Goal: Task Accomplishment & Management: Use online tool/utility

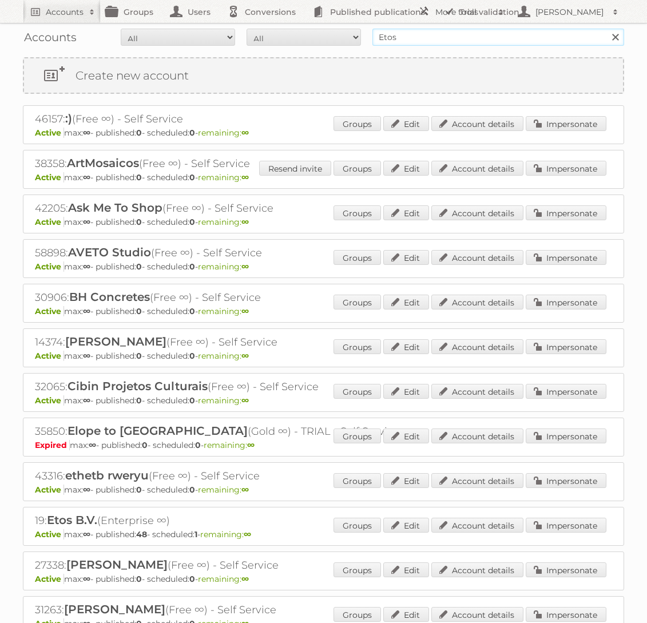
click at [478, 45] on input "Etos" at bounding box center [498, 37] width 252 height 17
type input "Bruna"
click at [606, 29] on input "Search" at bounding box center [614, 37] width 17 height 17
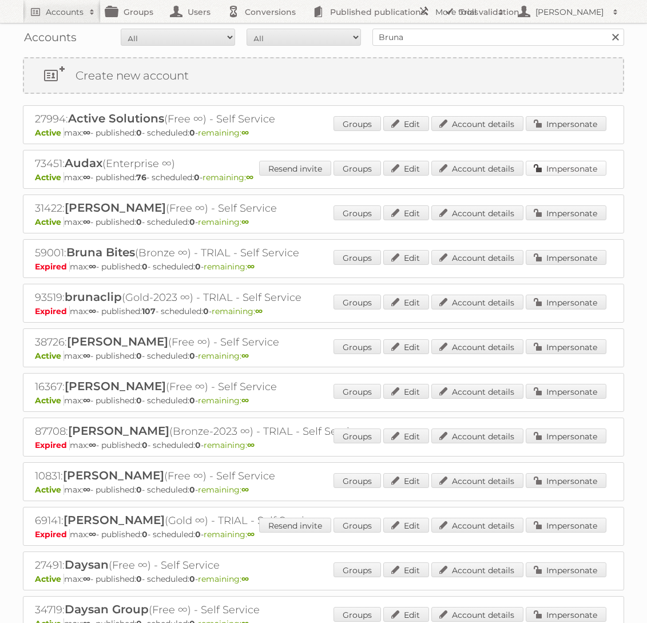
click at [572, 173] on link "Impersonate" at bounding box center [566, 168] width 81 height 15
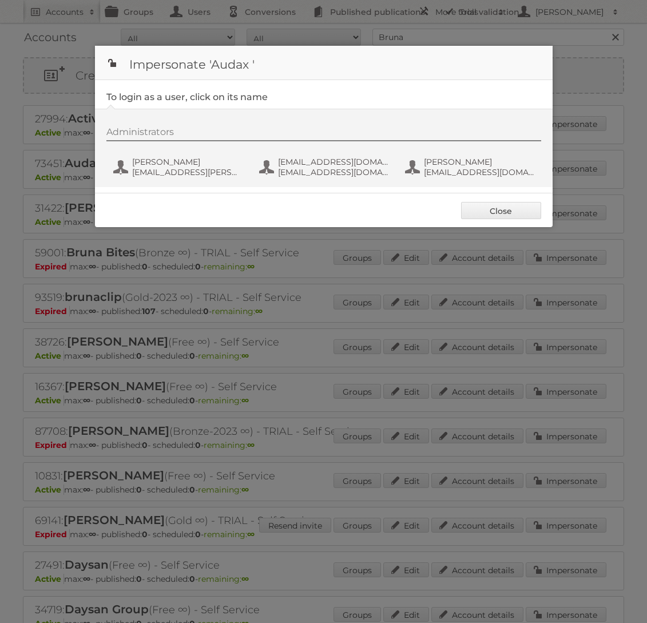
click at [189, 152] on div "Administrators Bart Linskens bart.linskens@audax.nl fs+audax@publitas.com fs+au…" at bounding box center [329, 153] width 446 height 55
click at [308, 162] on span "fs+audax@publitas.com" at bounding box center [333, 162] width 111 height 10
